Goal: Use online tool/utility: Utilize a website feature to perform a specific function

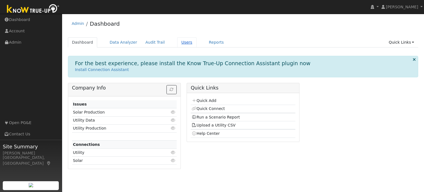
click at [179, 45] on link "Users" at bounding box center [186, 42] width 19 height 10
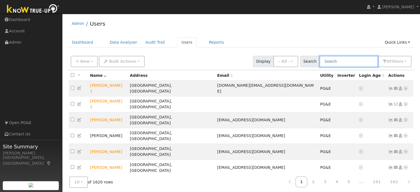
click at [334, 60] on input "text" at bounding box center [348, 61] width 58 height 11
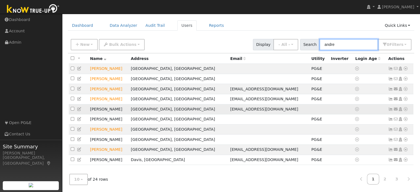
scroll to position [20, 0]
type input "a"
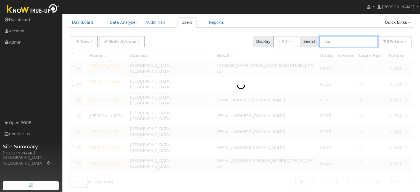
scroll to position [15, 0]
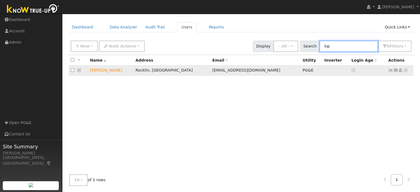
type input "lup"
click at [404, 72] on icon at bounding box center [405, 70] width 5 height 4
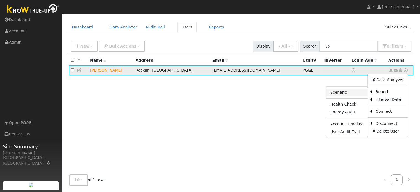
click at [346, 94] on link "Scenario" at bounding box center [346, 93] width 41 height 8
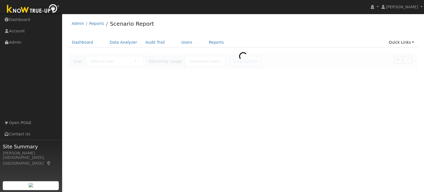
type input "[PERSON_NAME]"
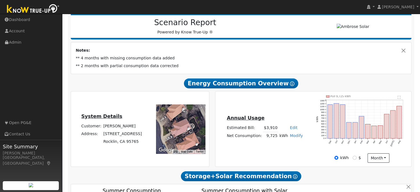
type input "11784"
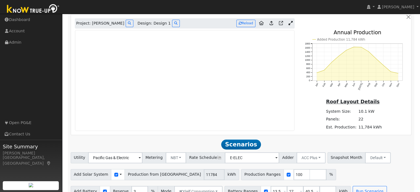
scroll to position [356, 0]
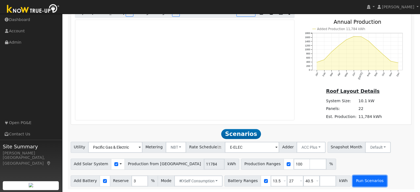
click at [361, 182] on button "Run Scenarios" at bounding box center [369, 180] width 34 height 11
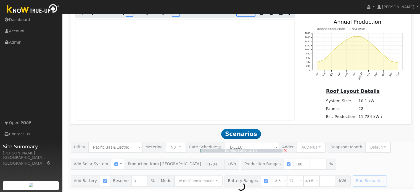
type input "7.9"
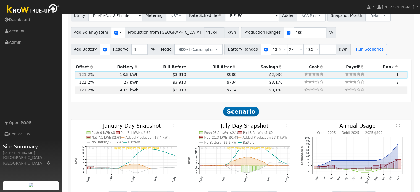
scroll to position [487, 0]
